Goal: Task Accomplishment & Management: Manage account settings

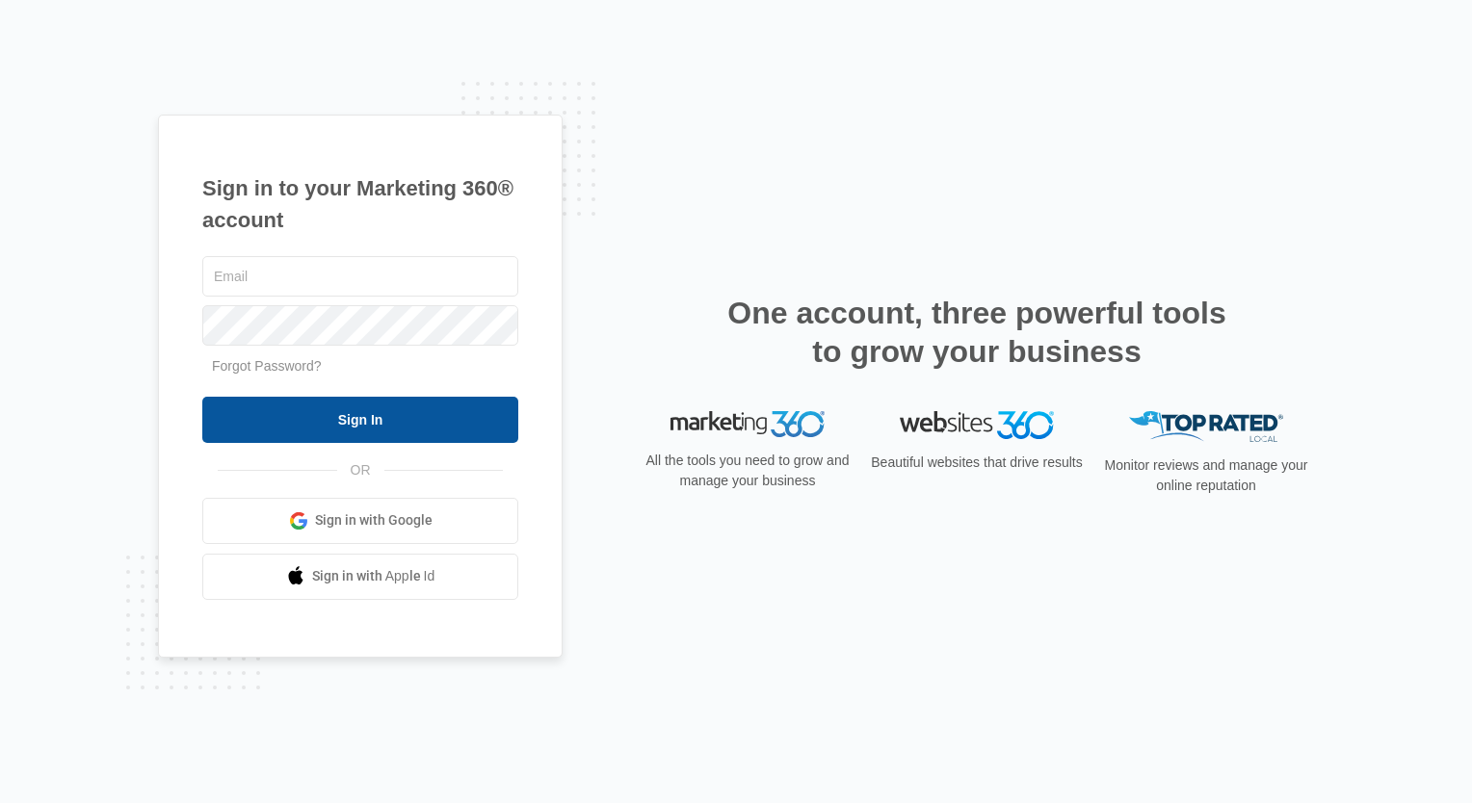
type input "[EMAIL_ADDRESS][DOMAIN_NAME]"
click at [329, 424] on input "Sign In" at bounding box center [360, 420] width 316 height 46
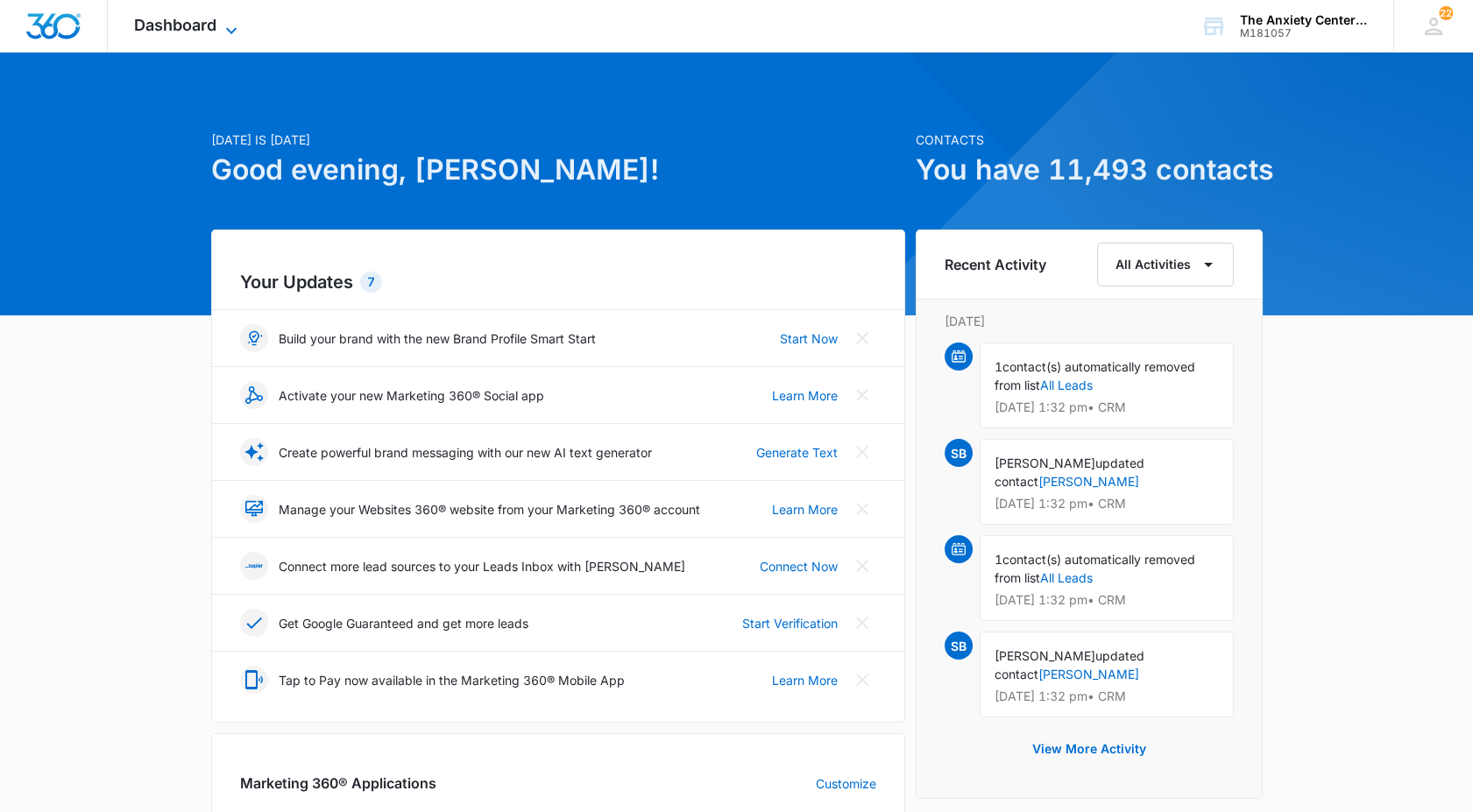
click at [190, 24] on span "Dashboard" at bounding box center [175, 25] width 83 height 18
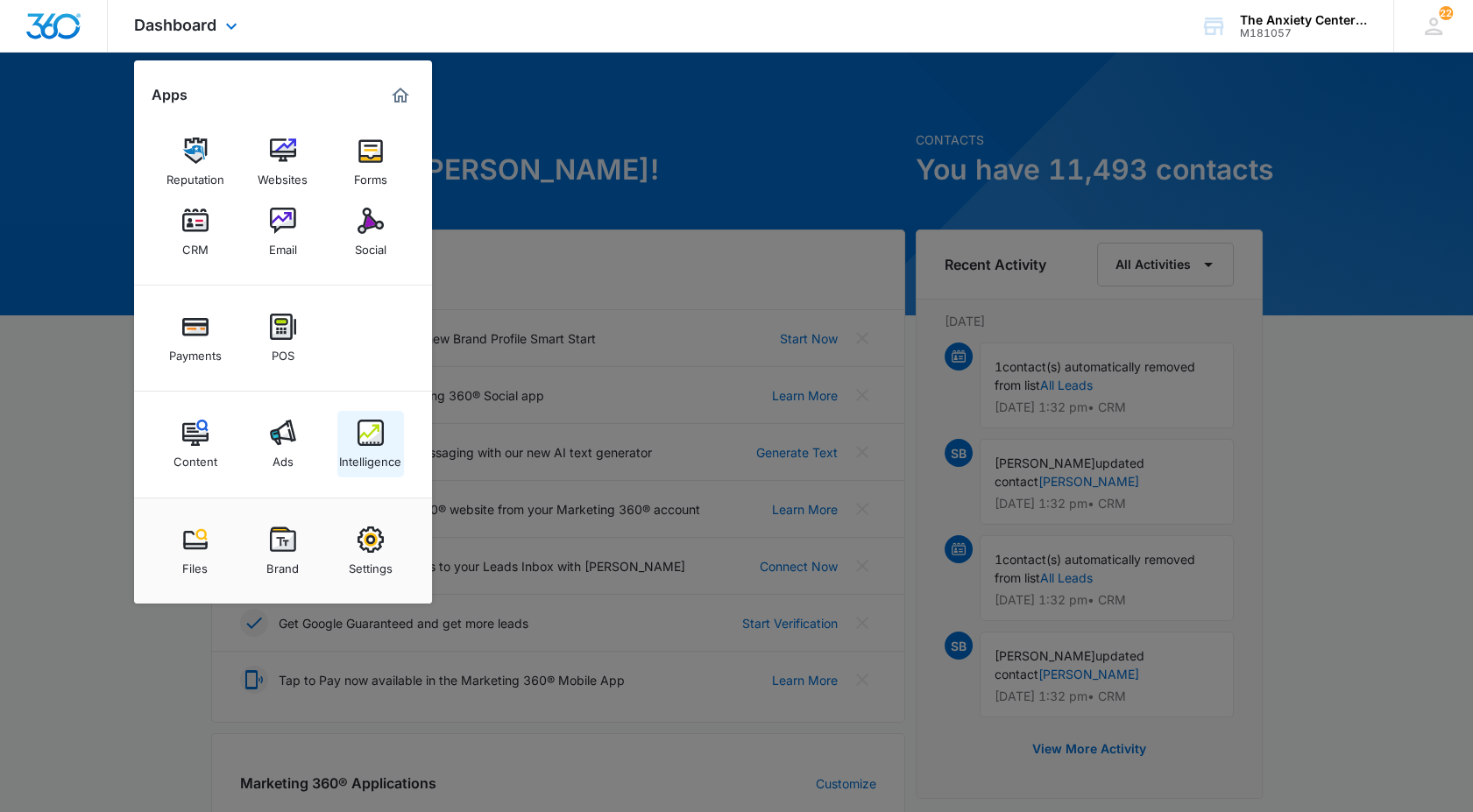
click at [377, 440] on img at bounding box center [370, 432] width 26 height 26
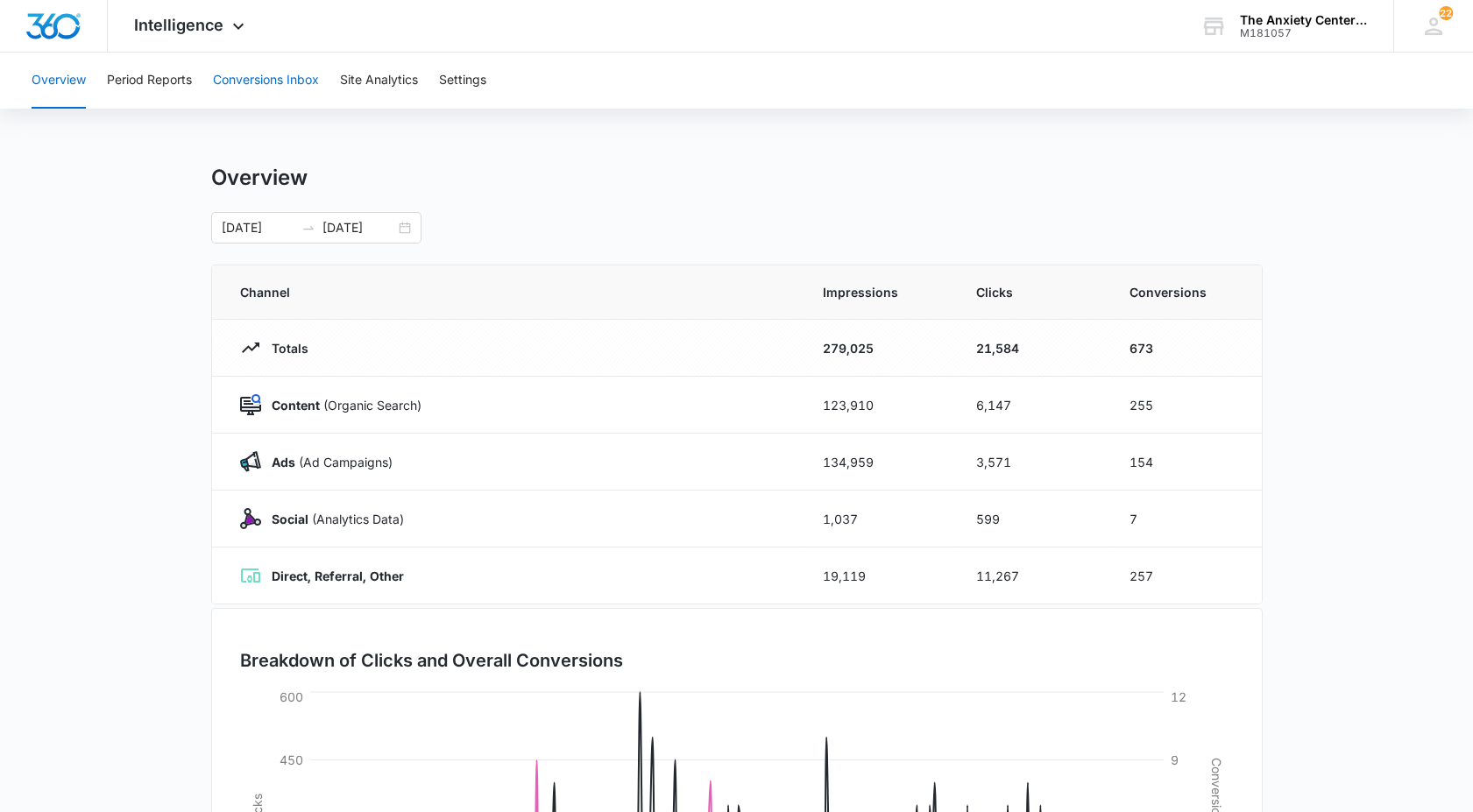
click at [258, 83] on button "Conversions Inbox" at bounding box center [266, 81] width 106 height 56
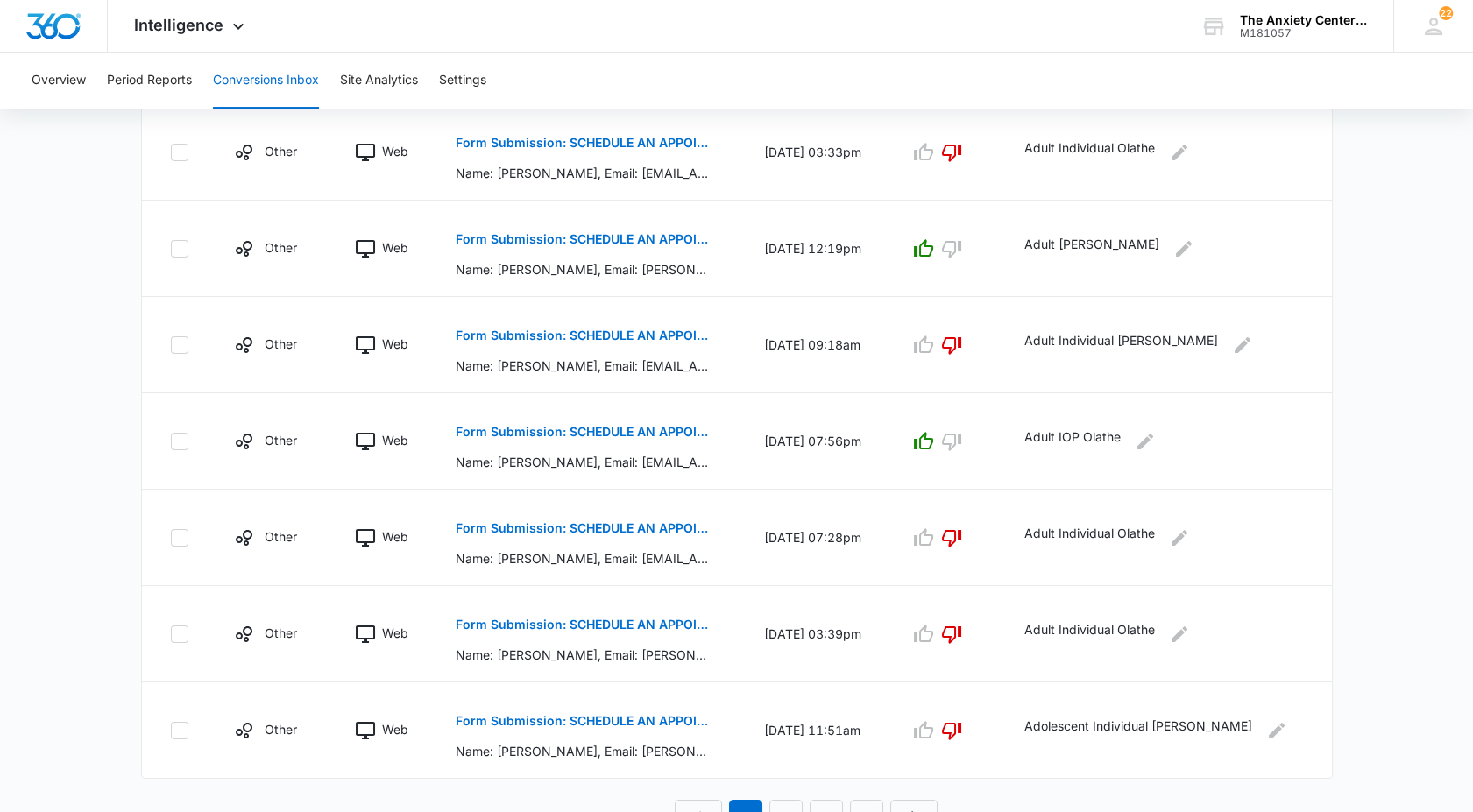
scroll to position [756, 0]
